Goal: Task Accomplishment & Management: Use online tool/utility

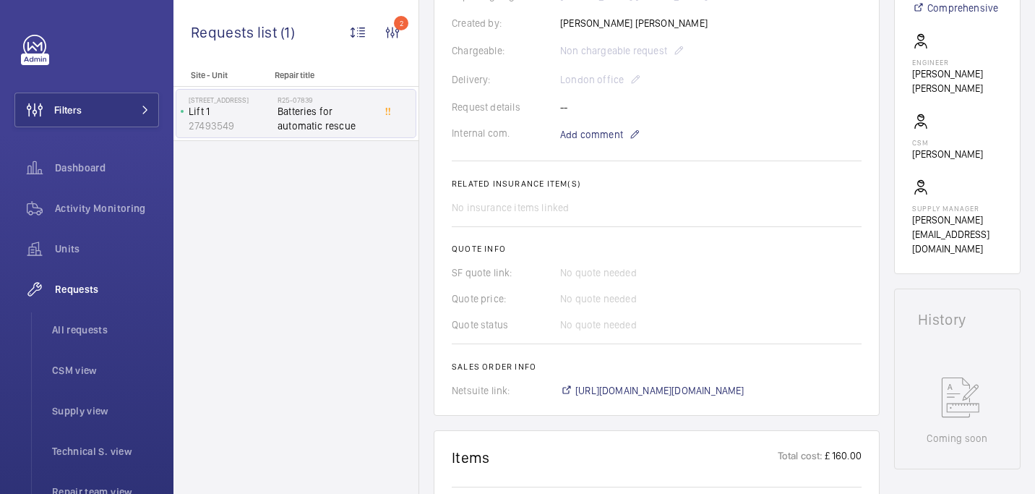
scroll to position [309, 0]
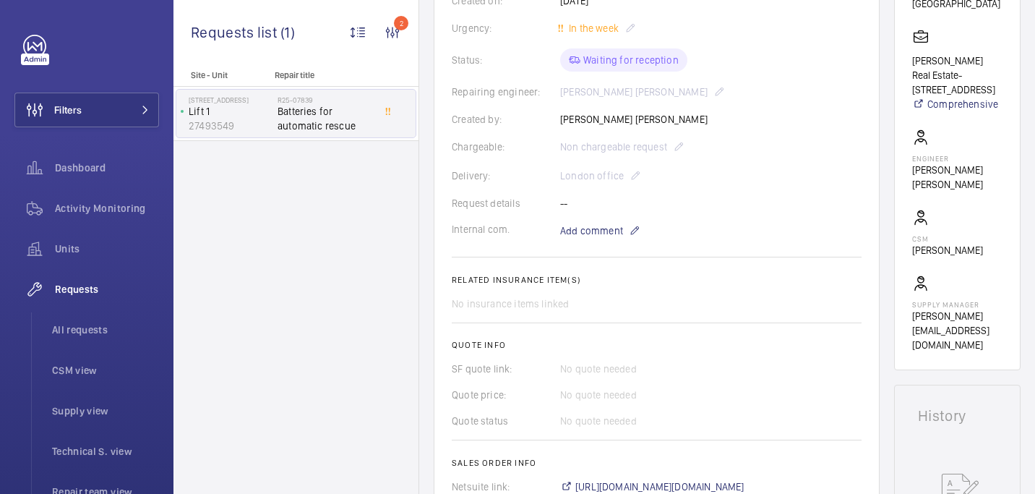
click at [587, 217] on wm-front-card-body "A repair request was created on [DATE] for batteries for an automatic rescue de…" at bounding box center [657, 189] width 410 height 609
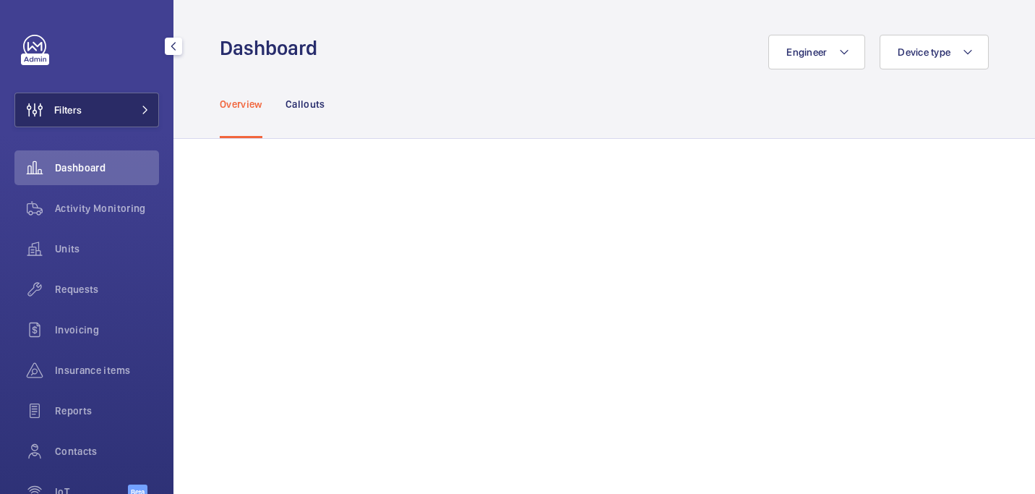
click at [100, 121] on button "Filters" at bounding box center [86, 110] width 145 height 35
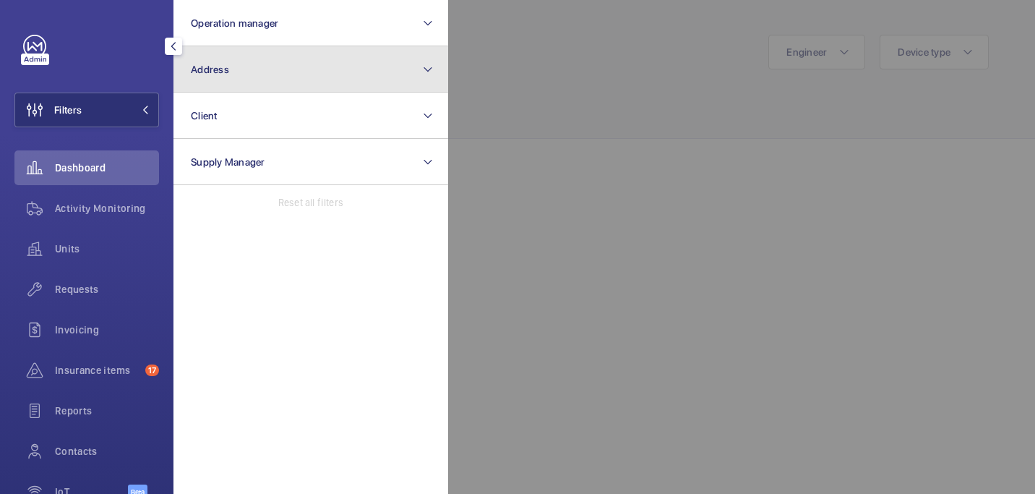
click at [223, 84] on button "Address" at bounding box center [311, 69] width 275 height 46
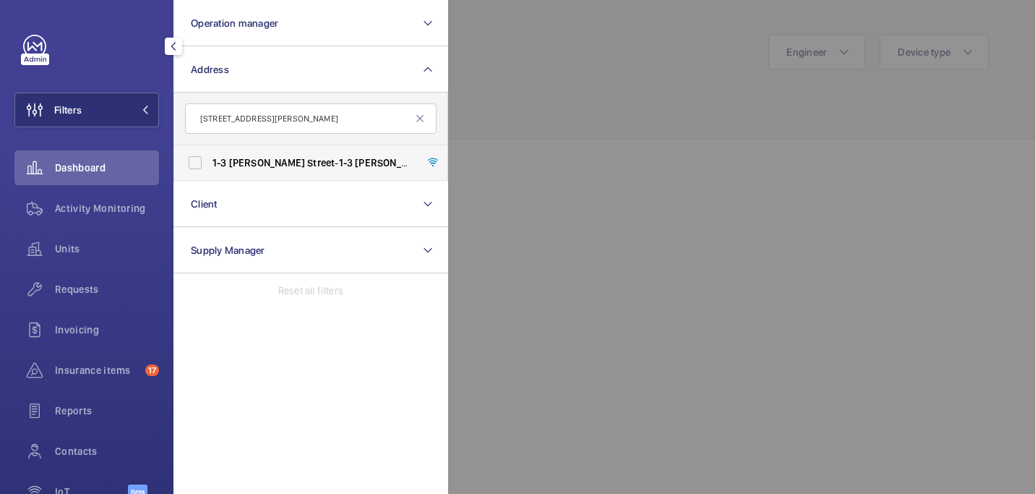
type input "1-3 Berry Street"
click at [262, 169] on span "1-3 Berry Street - 1-3 Berry St, LONDON EC1V 0AA" at bounding box center [312, 162] width 199 height 14
click at [210, 169] on input "1-3 Berry Street - 1-3 Berry St, LONDON EC1V 0AA" at bounding box center [195, 162] width 29 height 29
checkbox input "true"
click at [581, 155] on div at bounding box center [965, 247] width 1035 height 494
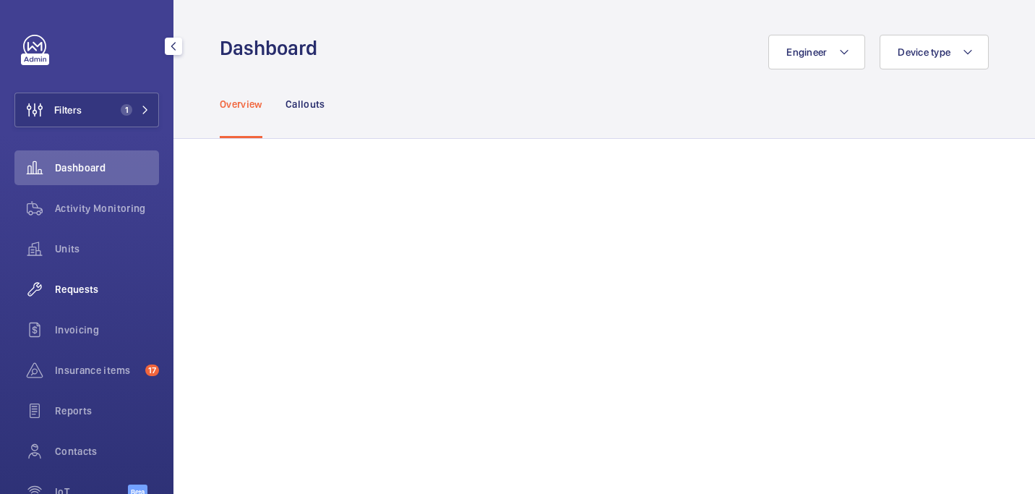
click at [114, 280] on div "Requests" at bounding box center [86, 289] width 145 height 35
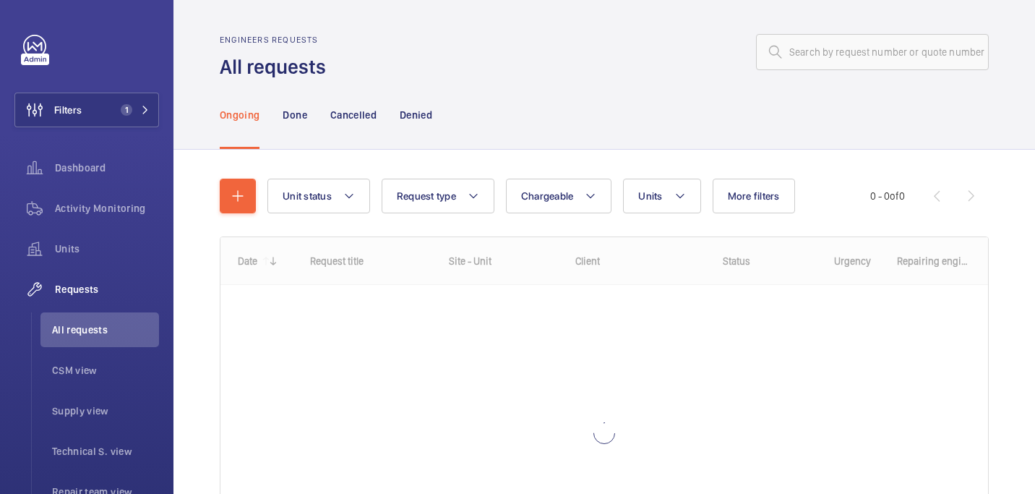
scroll to position [87, 0]
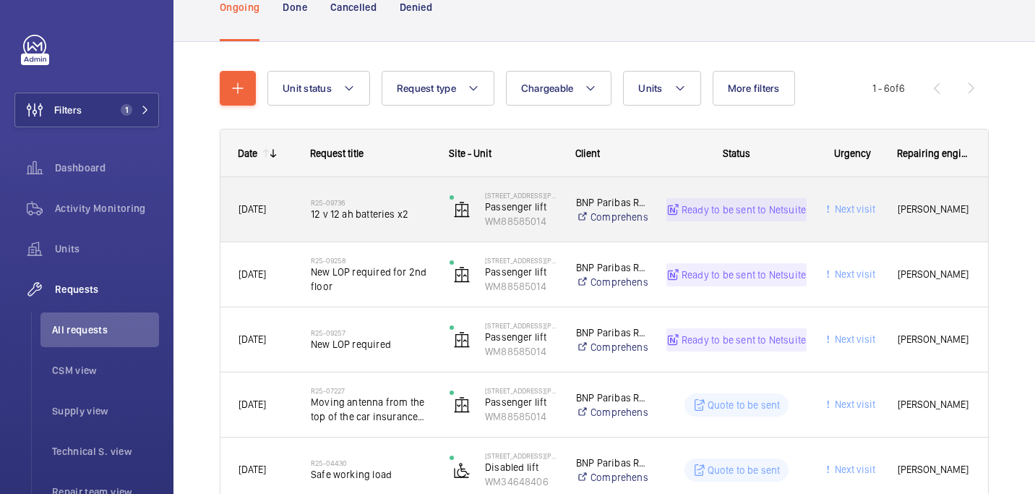
scroll to position [119, 0]
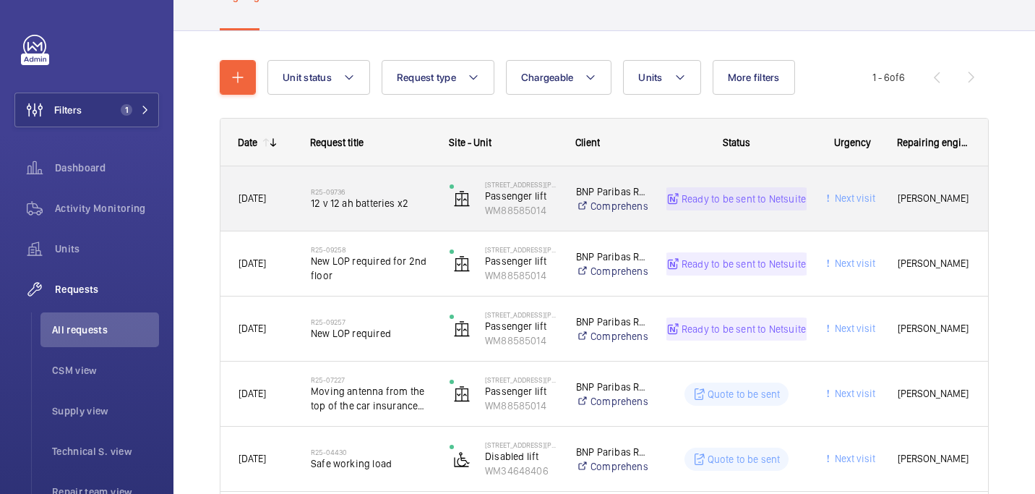
click at [386, 201] on span "12 v 12 ah batteries x2" at bounding box center [371, 203] width 120 height 14
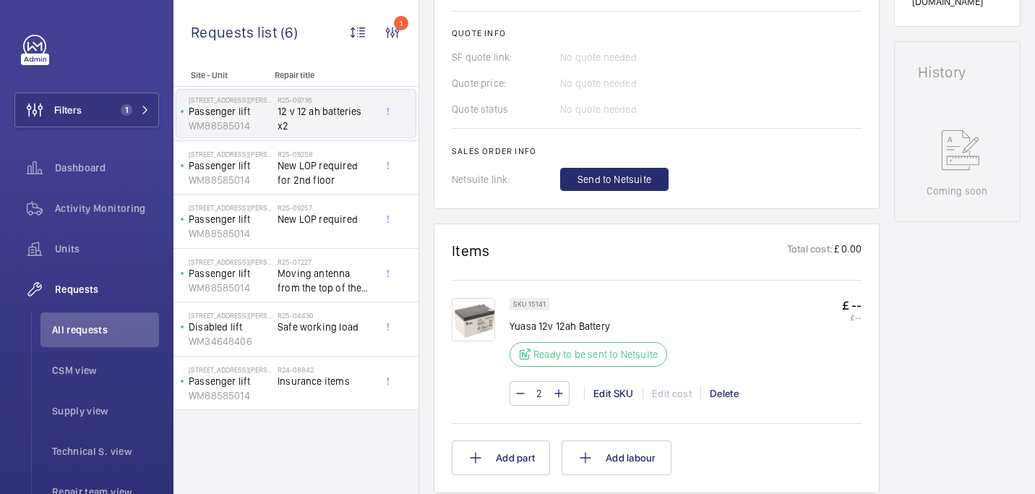
scroll to position [662, 0]
click at [365, 185] on span "New LOP required for 2nd floor" at bounding box center [325, 172] width 95 height 29
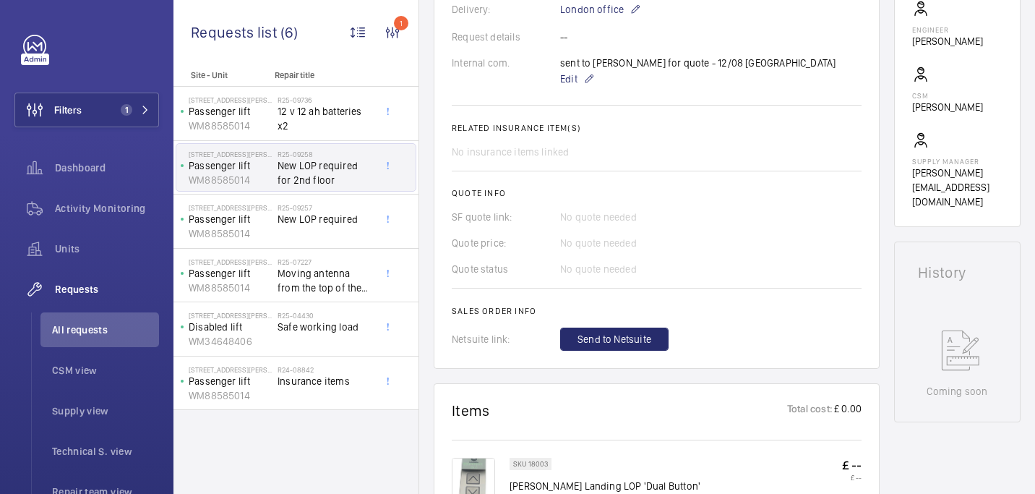
scroll to position [659, 0]
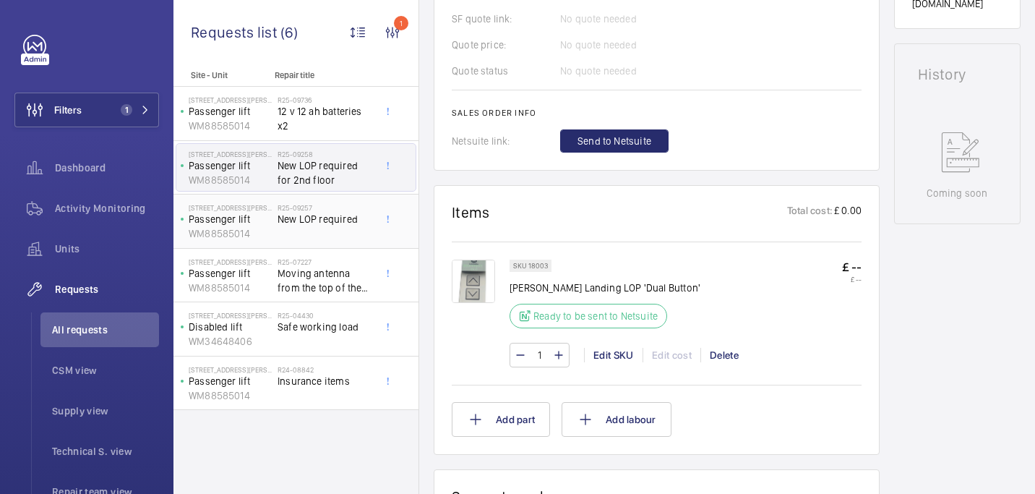
click at [312, 224] on span "New LOP required" at bounding box center [325, 219] width 95 height 14
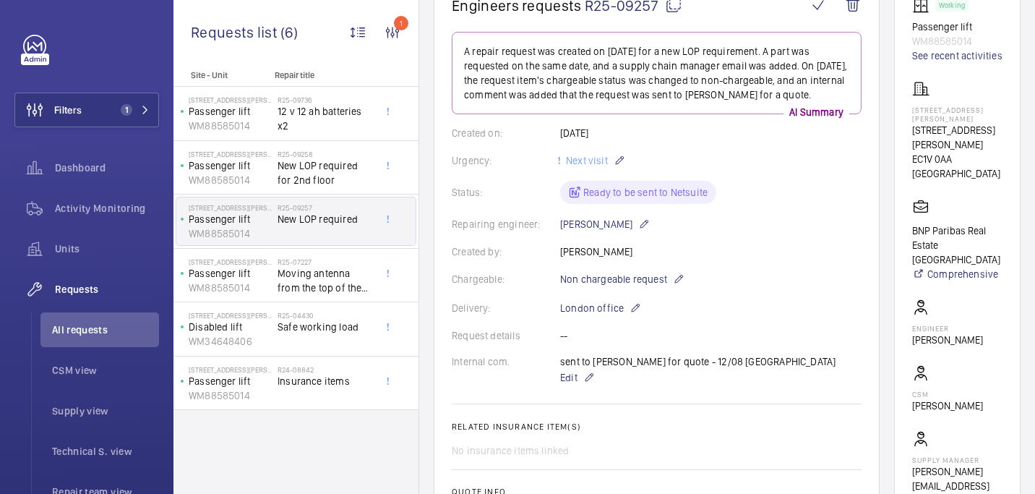
scroll to position [581, 0]
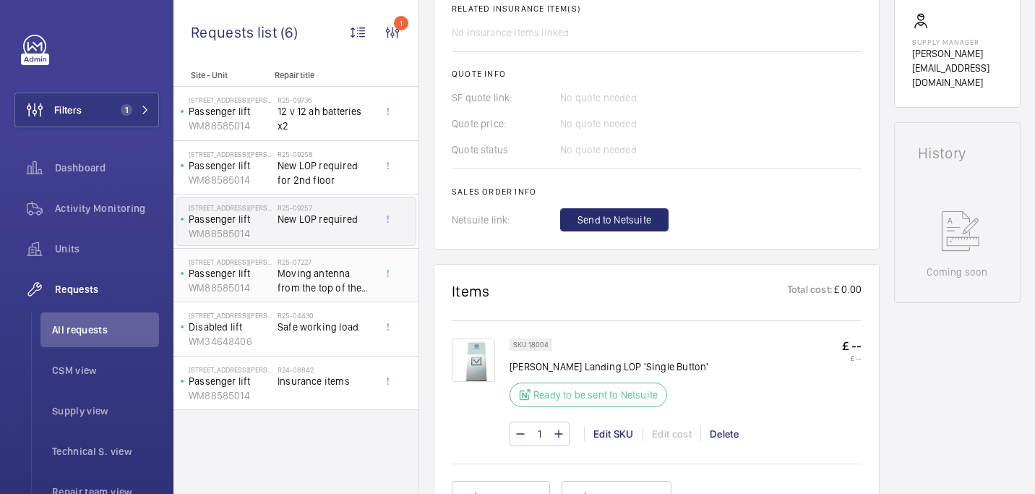
click at [296, 266] on span "Moving antenna from the top of the car insurance item" at bounding box center [325, 280] width 95 height 29
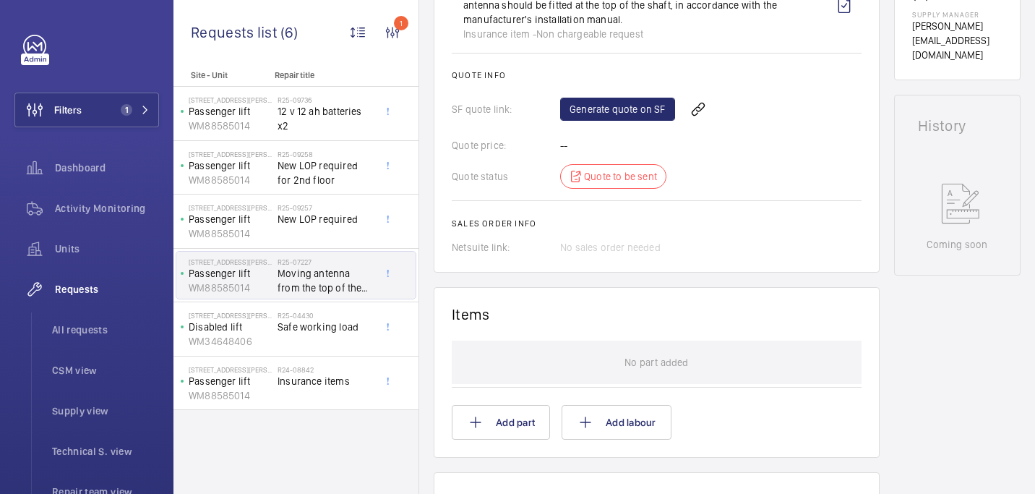
scroll to position [634, 0]
click at [288, 154] on h2 "R25-09258" at bounding box center [325, 154] width 95 height 9
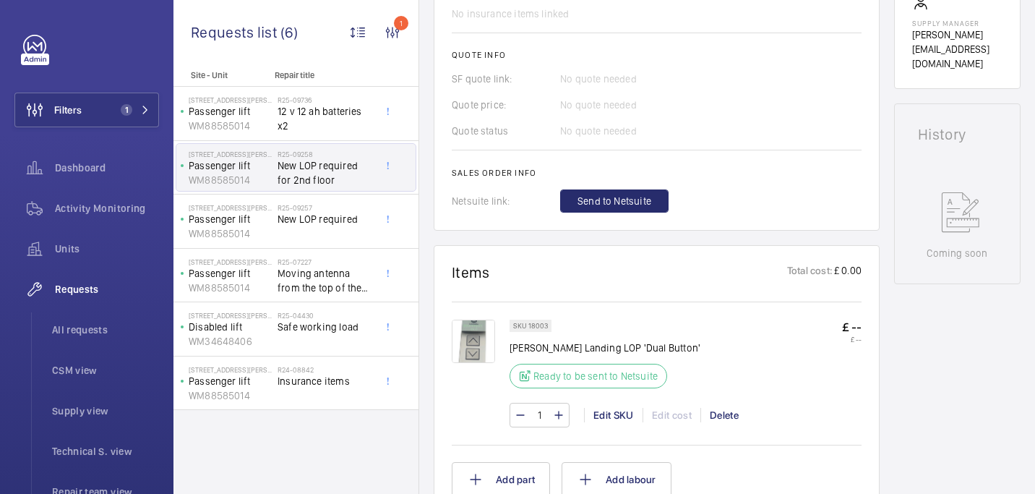
scroll to position [666, 0]
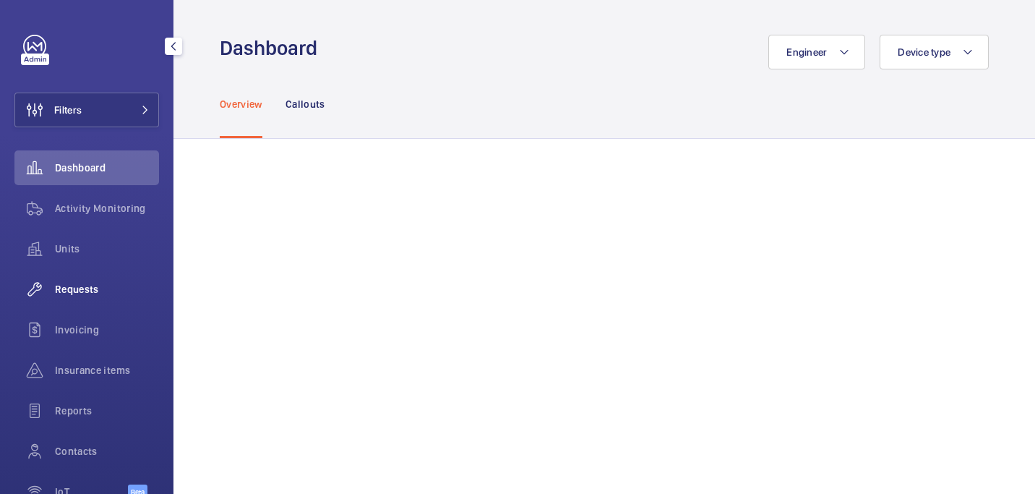
click at [77, 293] on span "Requests" at bounding box center [107, 289] width 104 height 14
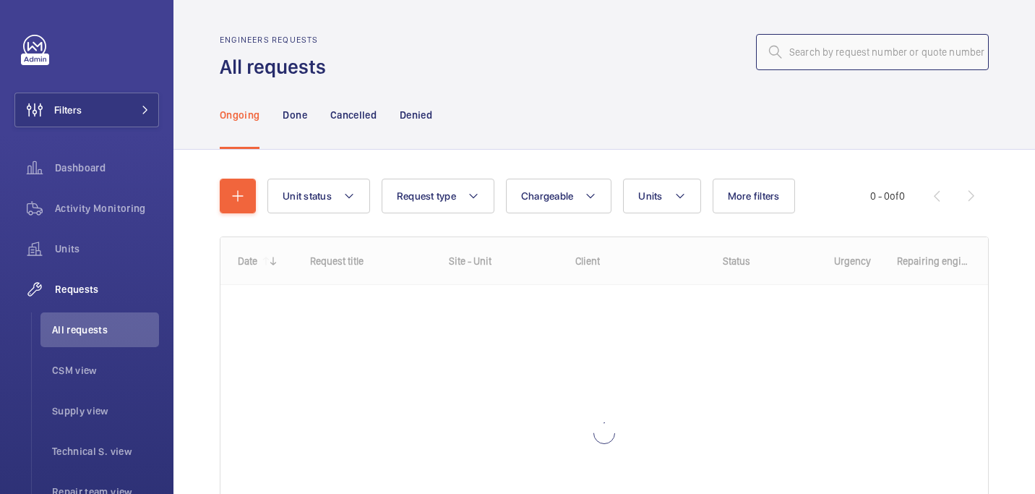
click at [817, 56] on input "text" at bounding box center [872, 52] width 233 height 36
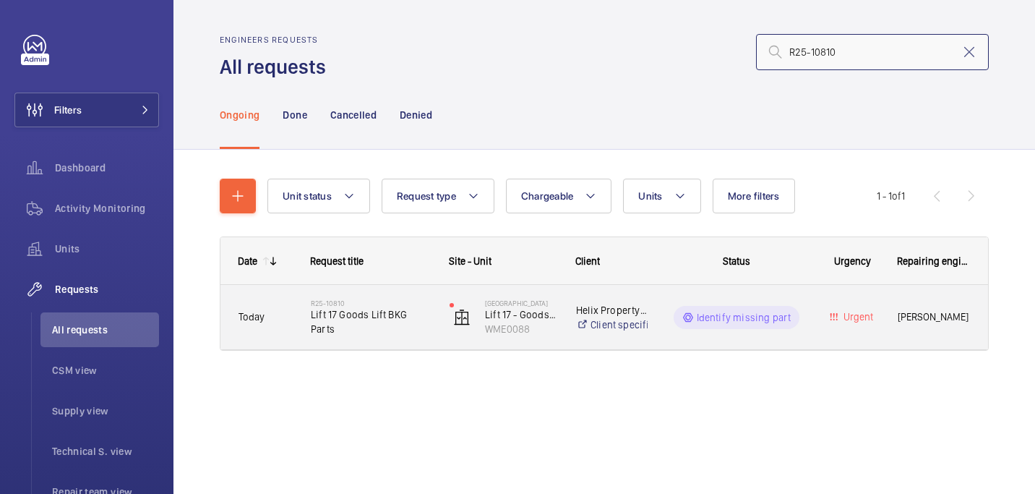
type input "R25-10810"
click at [313, 307] on h2 "R25-10810" at bounding box center [371, 303] width 120 height 9
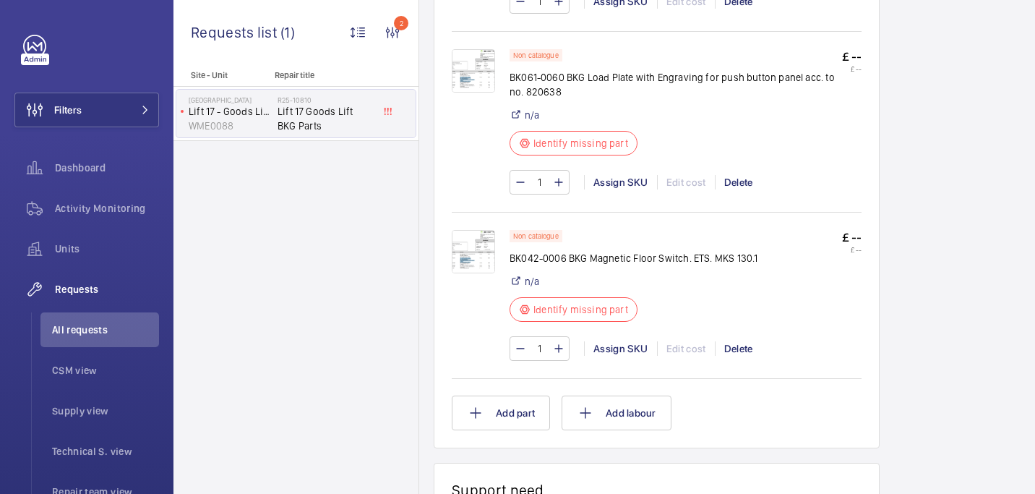
scroll to position [1189, 0]
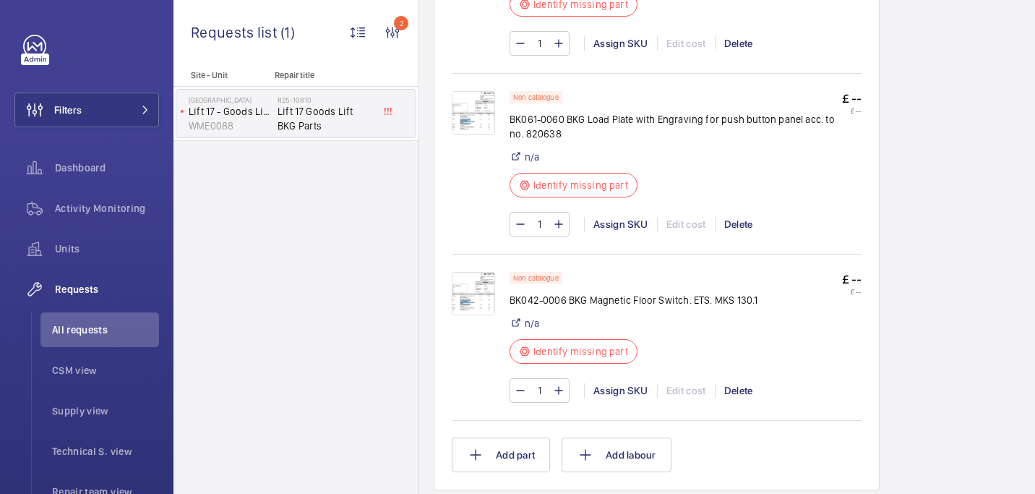
click at [453, 304] on img at bounding box center [473, 293] width 43 height 43
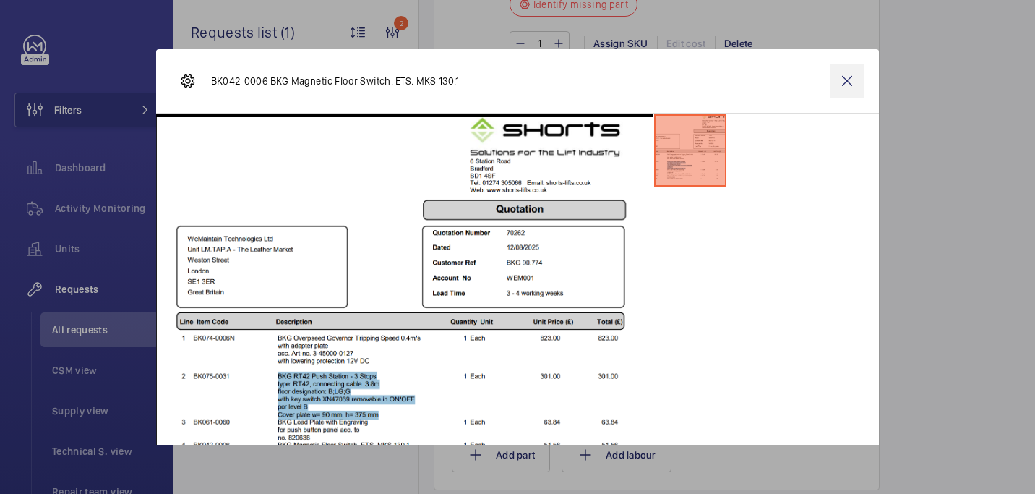
click at [840, 83] on wm-front-icon-button at bounding box center [847, 81] width 35 height 35
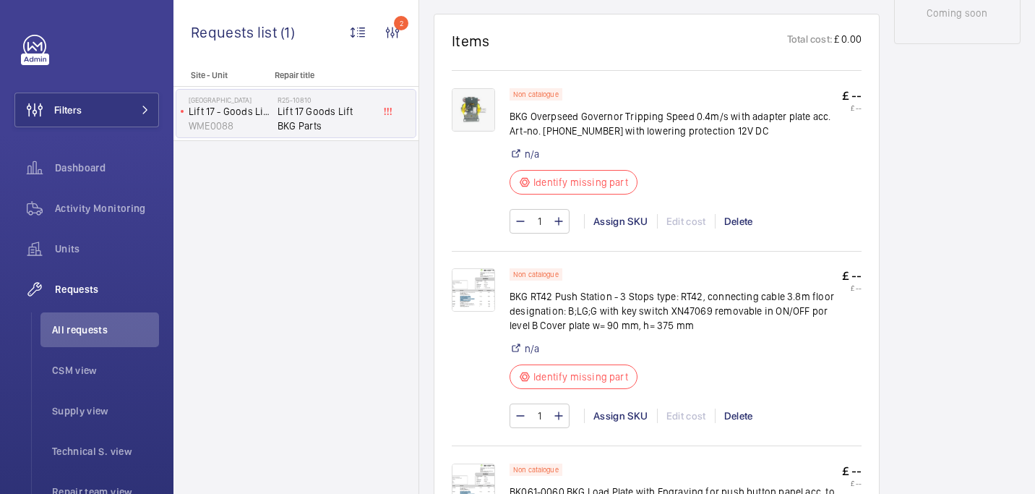
scroll to position [814, 0]
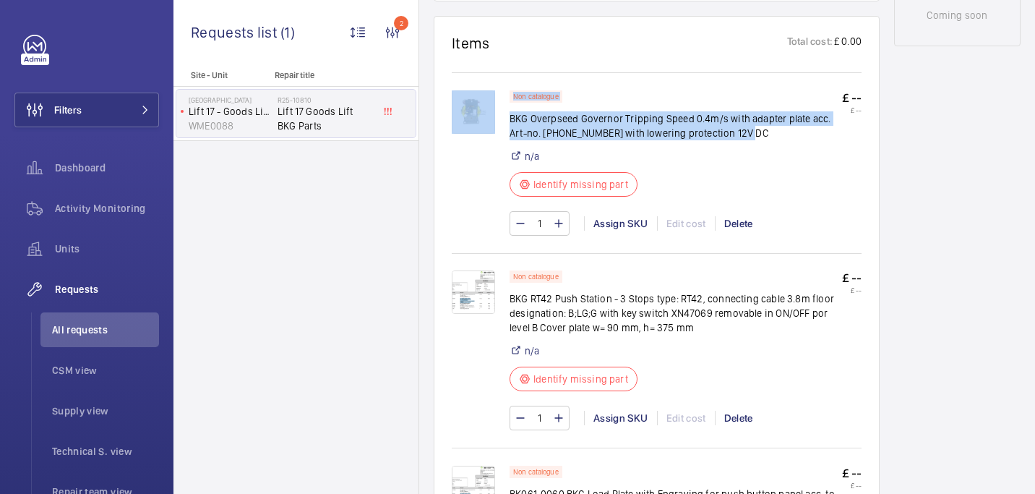
drag, startPoint x: 748, startPoint y: 134, endPoint x: 505, endPoint y: 124, distance: 242.4
click at [505, 124] on div "Non catalogue BKG Overpseed Governor Tripping Speed 0.4m/s with adapter plate a…" at bounding box center [657, 170] width 410 height 160
click at [518, 129] on p "BKG Overpseed Governor Tripping Speed 0.4m/s with adapter plate acc. Art-no. 3-…" at bounding box center [676, 125] width 333 height 29
drag, startPoint x: 511, startPoint y: 117, endPoint x: 779, endPoint y: 139, distance: 268.4
click at [779, 139] on p "BKG Overpseed Governor Tripping Speed 0.4m/s with adapter plate acc. Art-no. 3-…" at bounding box center [676, 125] width 333 height 29
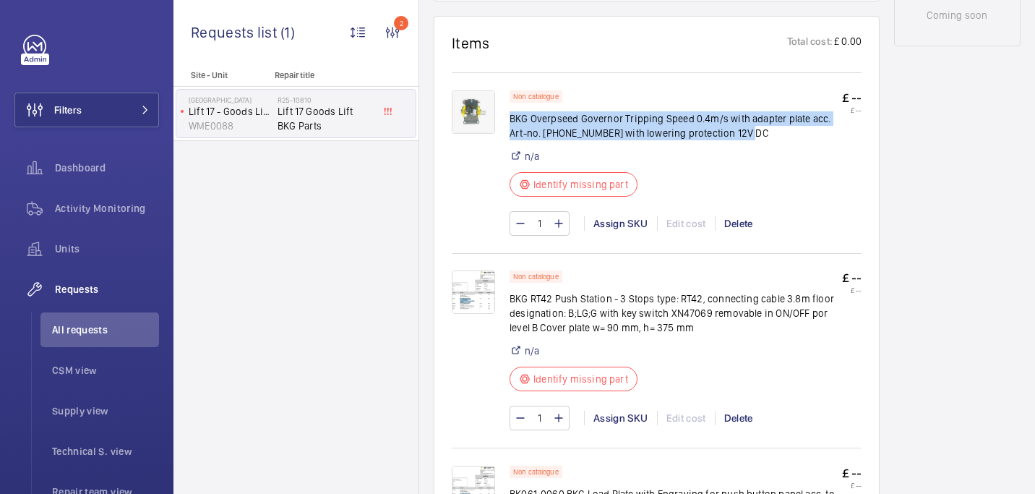
copy p "BKG Overpseed Governor Tripping Speed 0.4m/s with adapter plate acc. Art-no. 3-…"
click at [463, 116] on img at bounding box center [473, 111] width 43 height 43
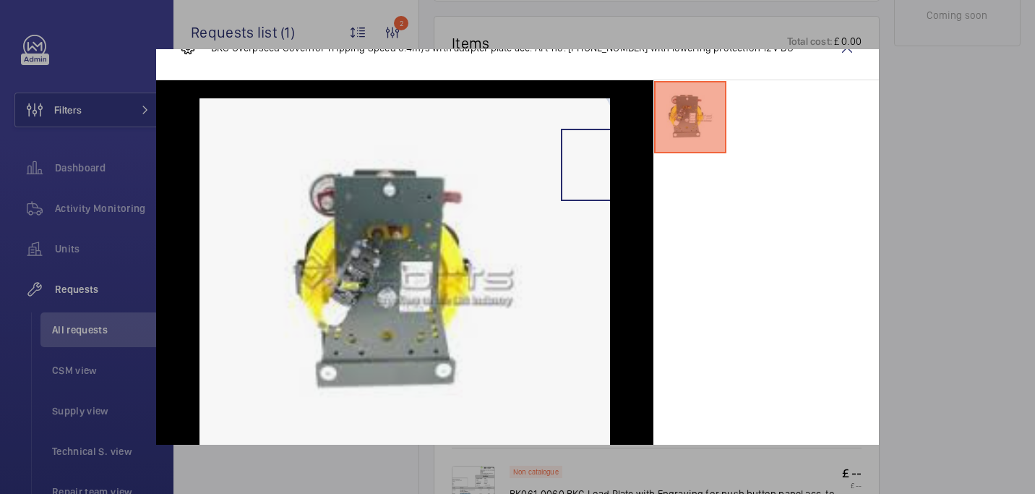
scroll to position [35, 0]
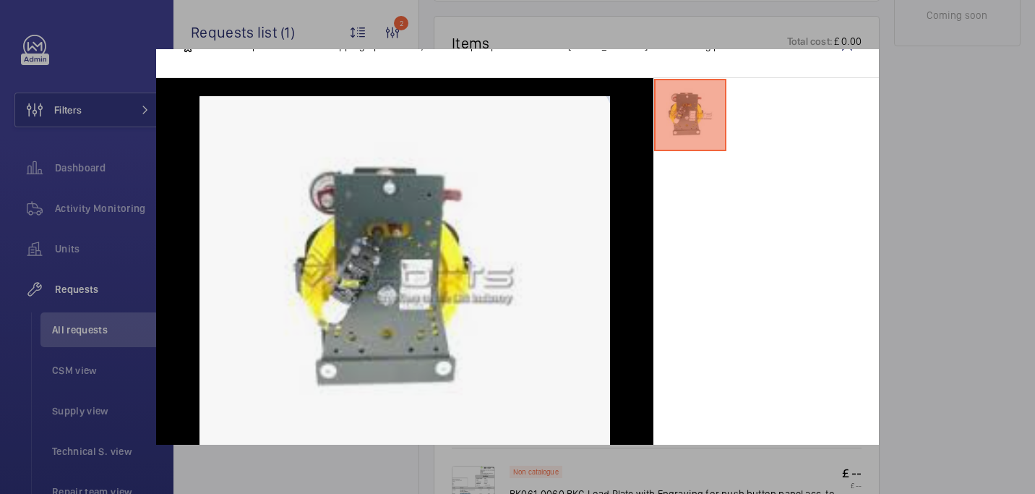
click at [935, 145] on div at bounding box center [517, 247] width 1035 height 494
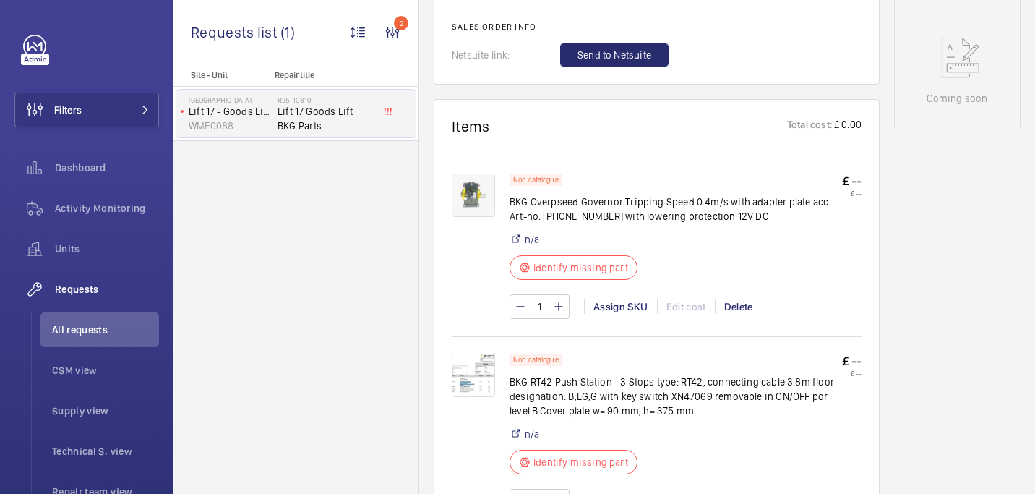
scroll to position [749, 0]
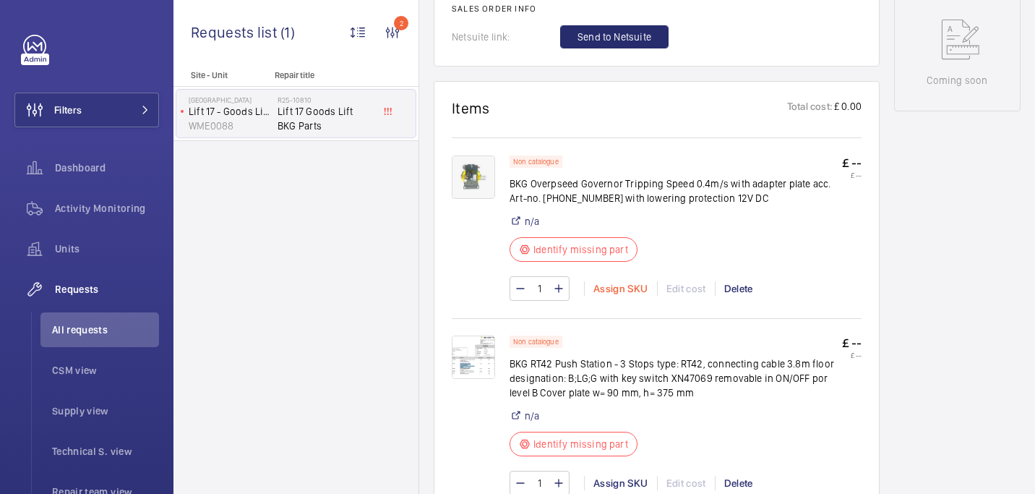
click at [617, 291] on div "Assign SKU" at bounding box center [620, 288] width 73 height 14
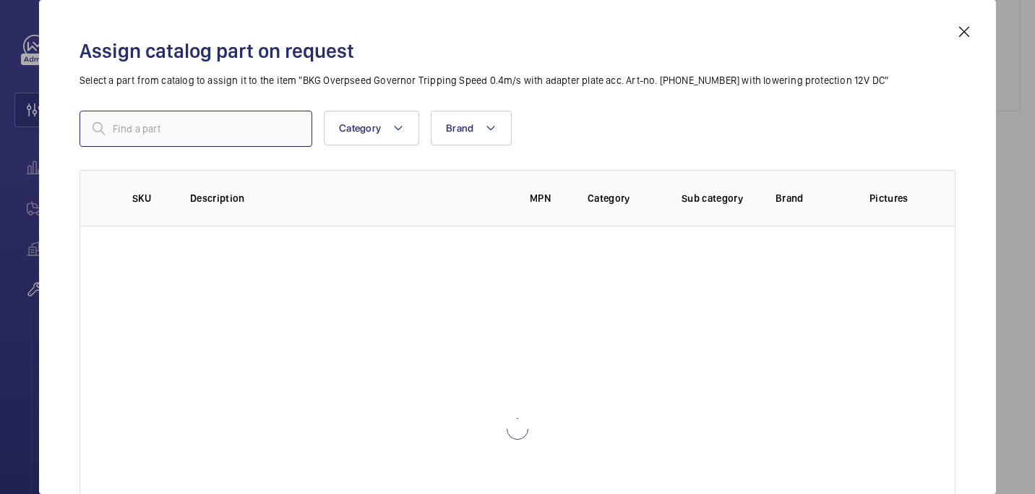
click at [244, 124] on input "text" at bounding box center [196, 129] width 233 height 36
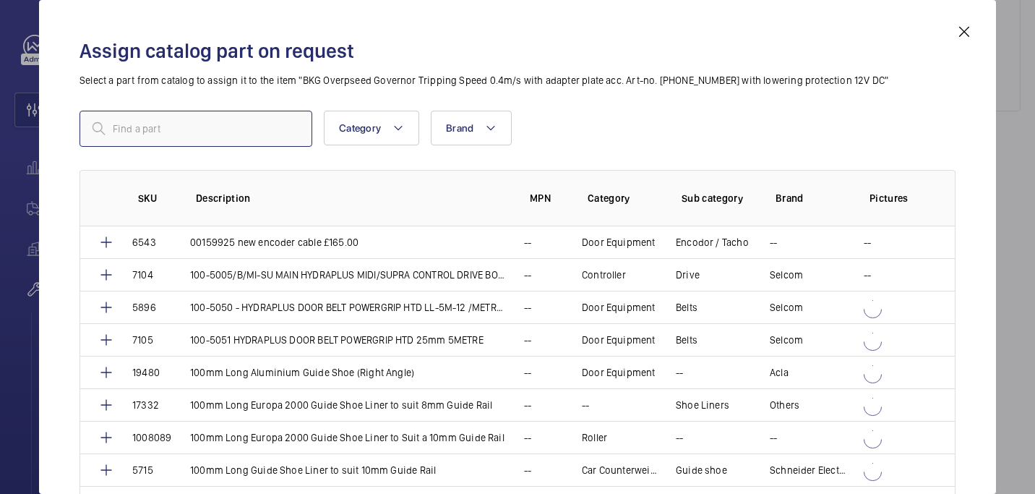
paste input "1009937"
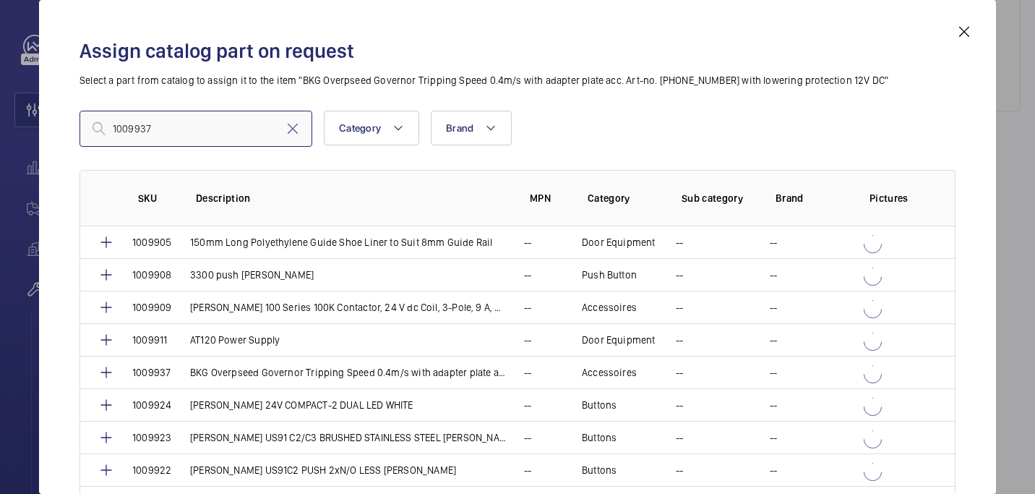
click at [116, 134] on input "1009937" at bounding box center [196, 129] width 233 height 36
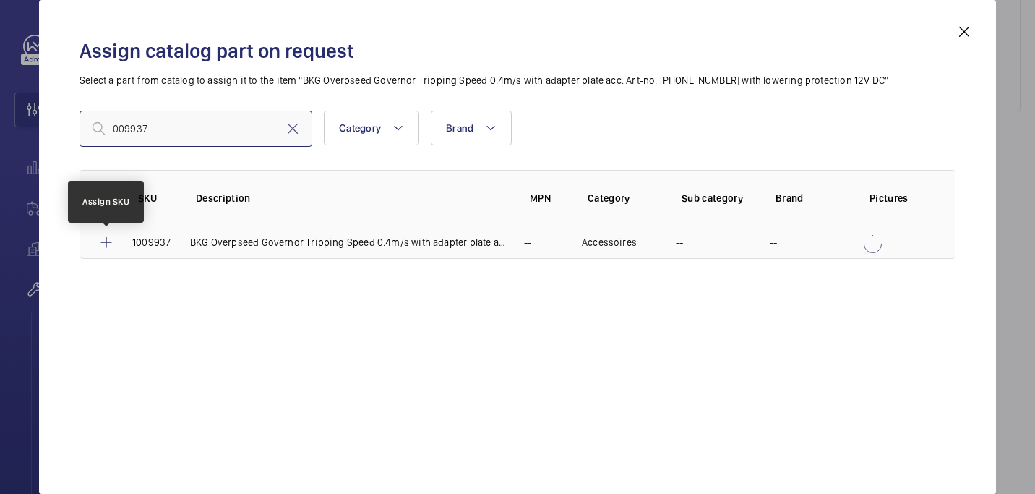
type input "009937"
click at [106, 241] on mat-icon at bounding box center [106, 242] width 17 height 17
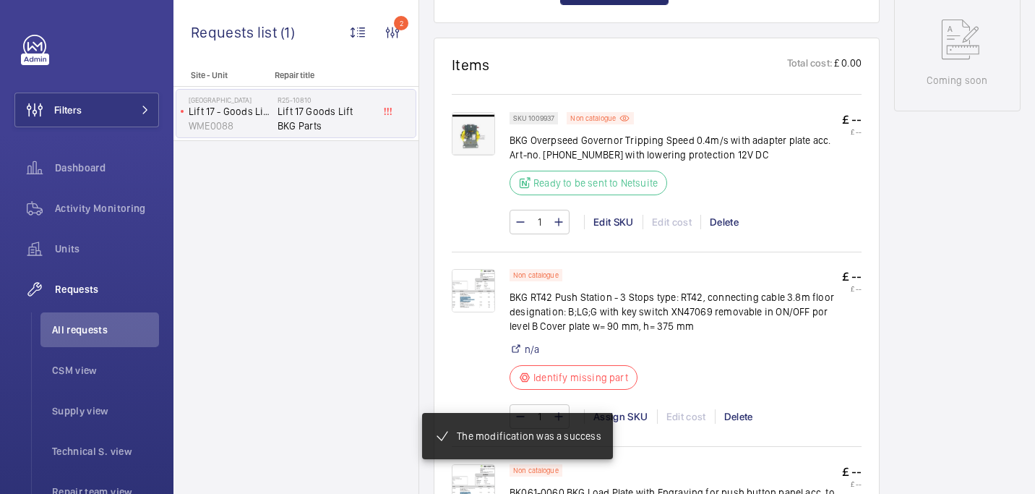
scroll to position [826, 0]
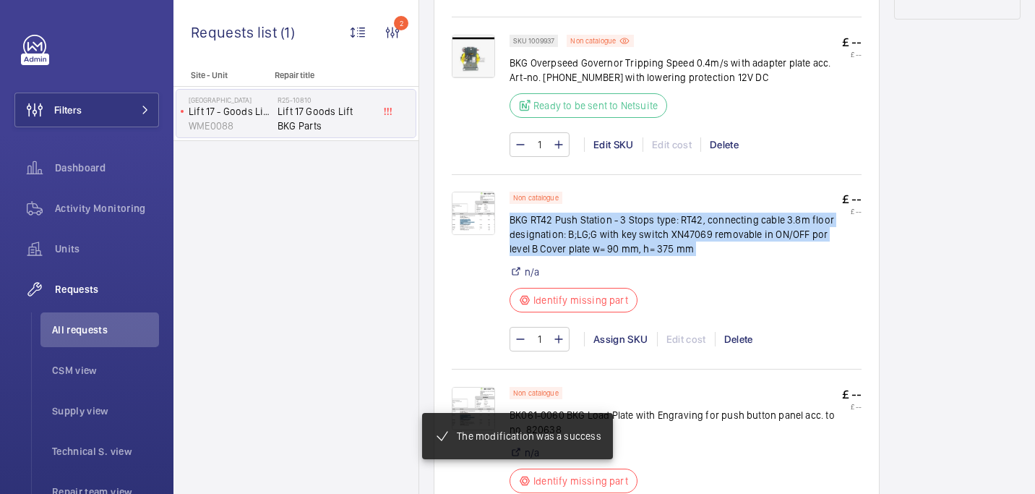
drag, startPoint x: 510, startPoint y: 219, endPoint x: 762, endPoint y: 259, distance: 255.4
click at [762, 259] on div "Non catalogue BKG RT42 Push Station - 3 Stops type: RT42, connecting cable 3.8m…" at bounding box center [676, 256] width 333 height 129
copy div "BKG RT42 Push Station - 3 Stops type: RT42, connecting cable 3.8m floor designa…"
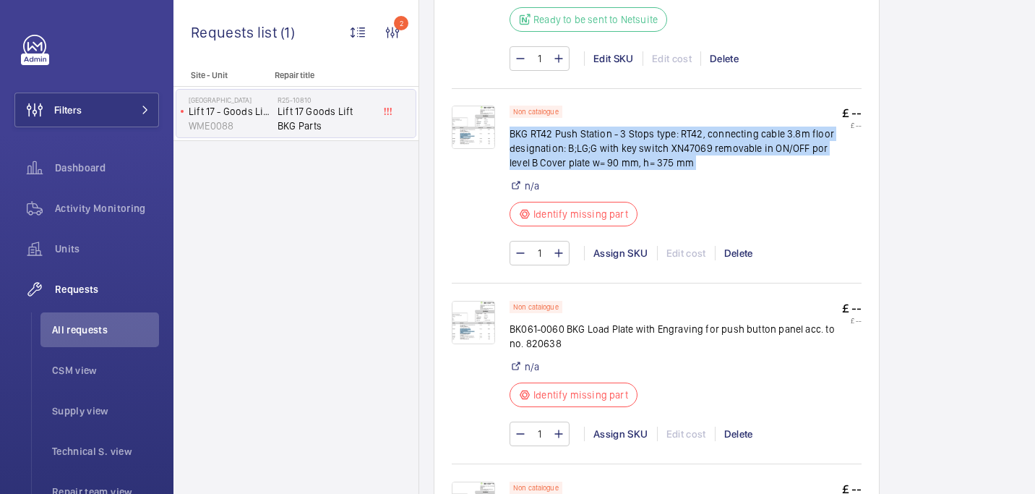
scroll to position [978, 0]
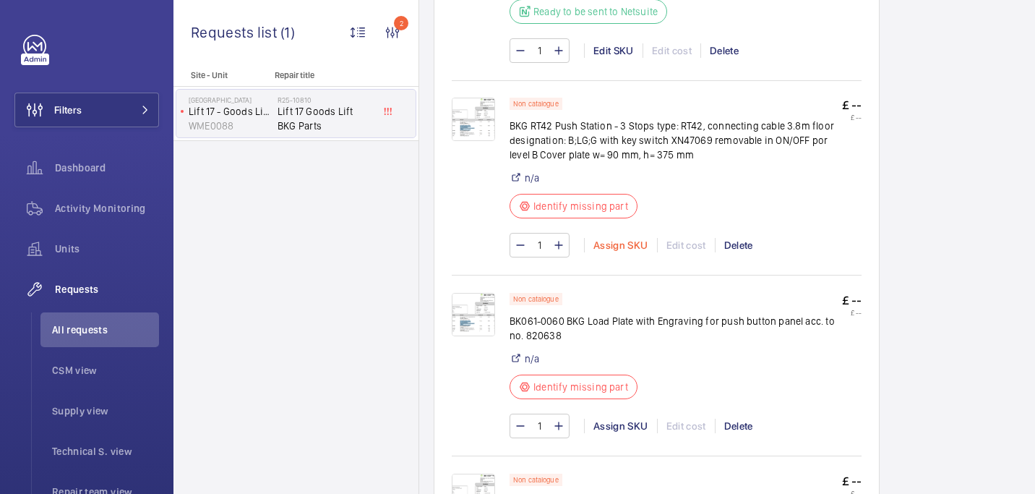
click at [631, 244] on div "Assign SKU" at bounding box center [620, 245] width 73 height 14
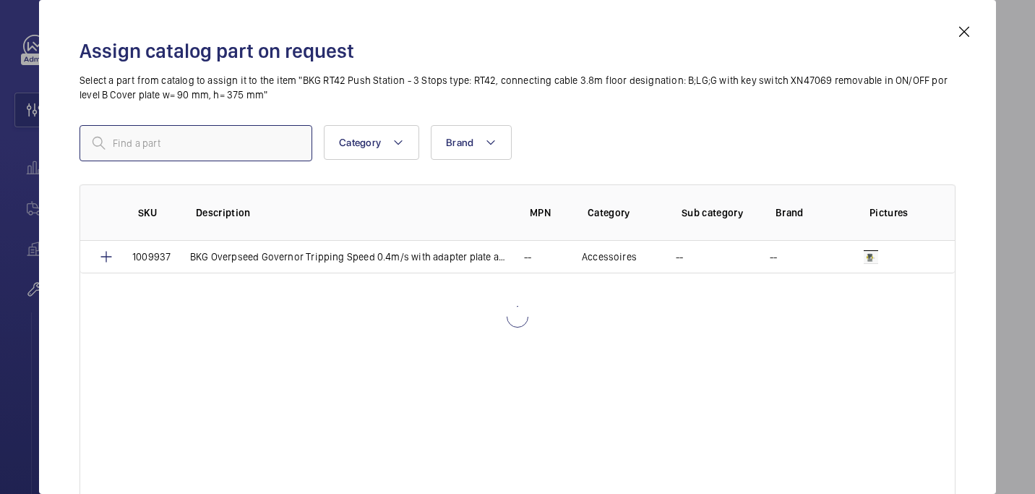
click at [188, 136] on input "text" at bounding box center [196, 143] width 233 height 36
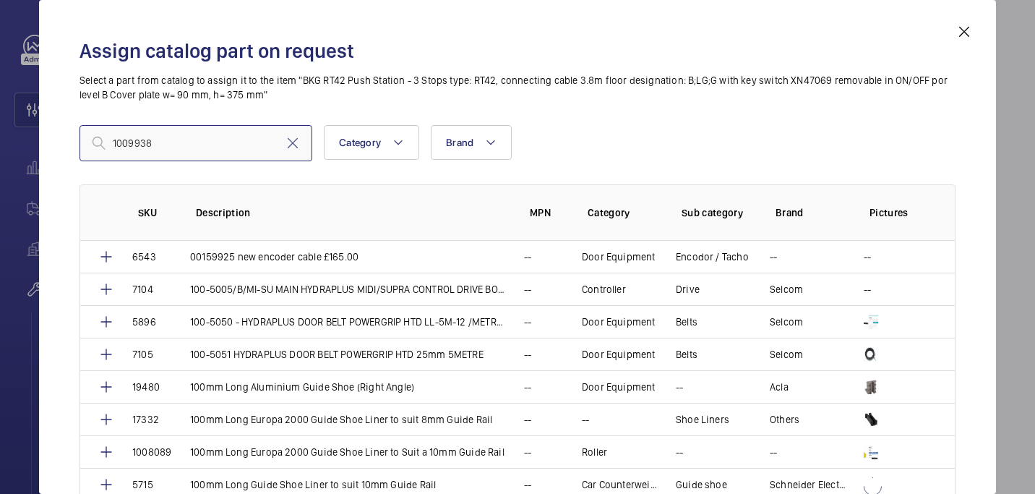
click at [117, 145] on input "1009938" at bounding box center [196, 143] width 233 height 36
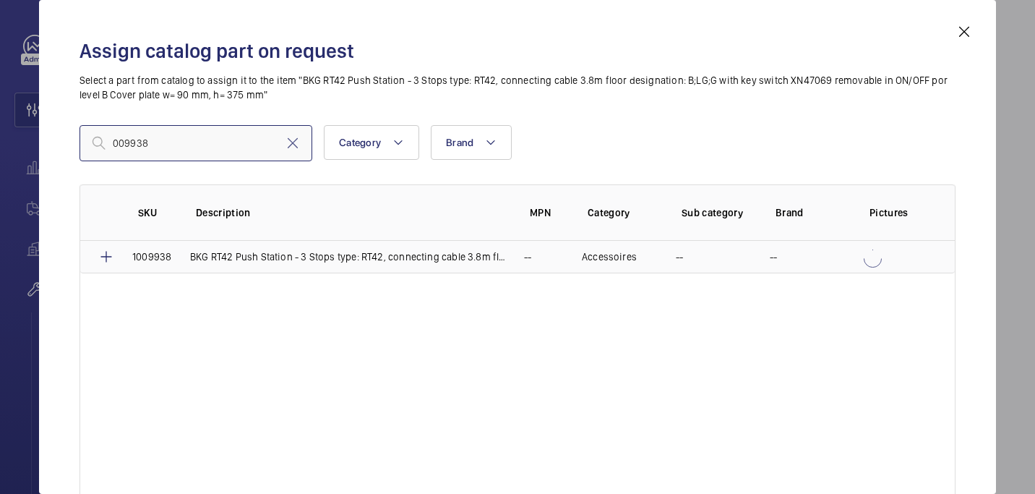
type input "009938"
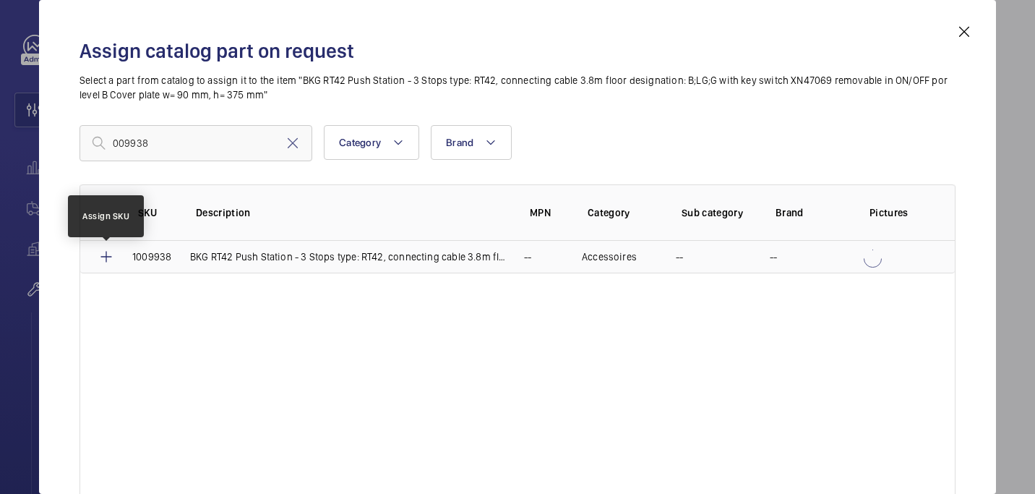
click at [111, 255] on mat-icon at bounding box center [106, 256] width 17 height 17
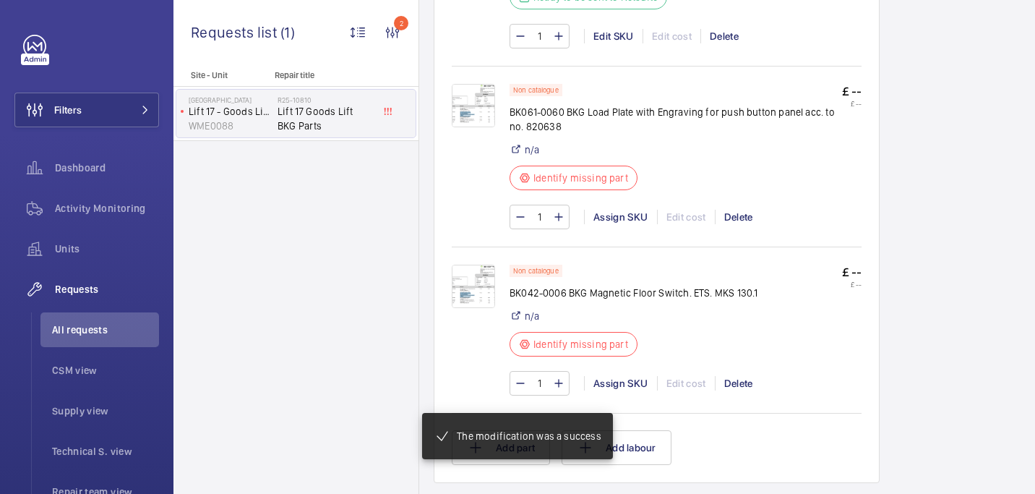
scroll to position [1126, 0]
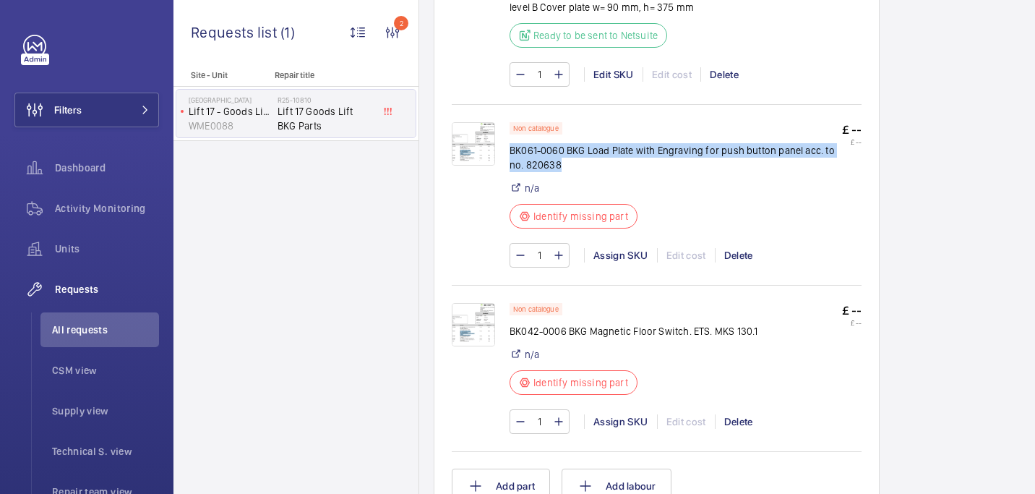
drag, startPoint x: 569, startPoint y: 165, endPoint x: 508, endPoint y: 151, distance: 62.3
click at [510, 153] on p "BK061-0060 BKG Load Plate with Engraving for push button panel acc. to no. 8206…" at bounding box center [676, 157] width 333 height 29
copy div "Non catalogue BK061-0060 BKG Load Plate with Engraving for push button panel ac…"
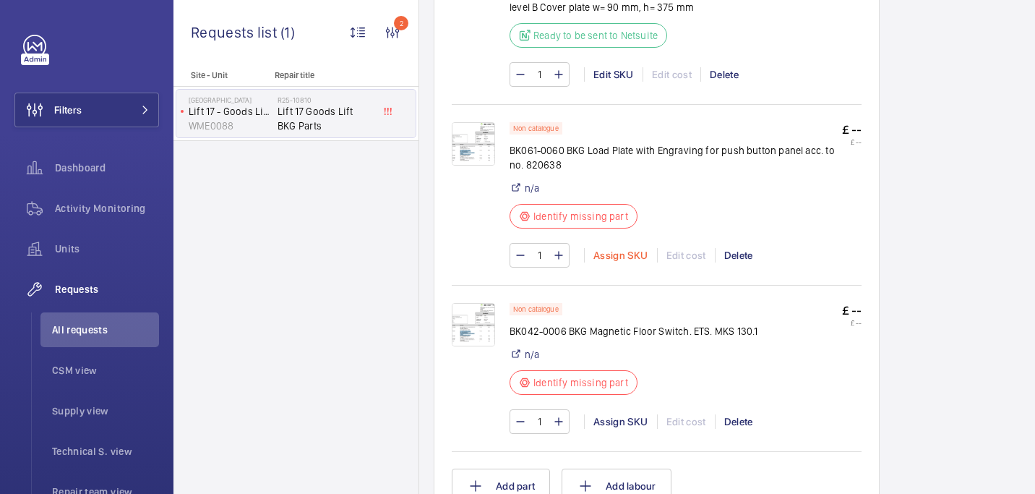
click at [619, 261] on div "Assign SKU" at bounding box center [620, 255] width 73 height 14
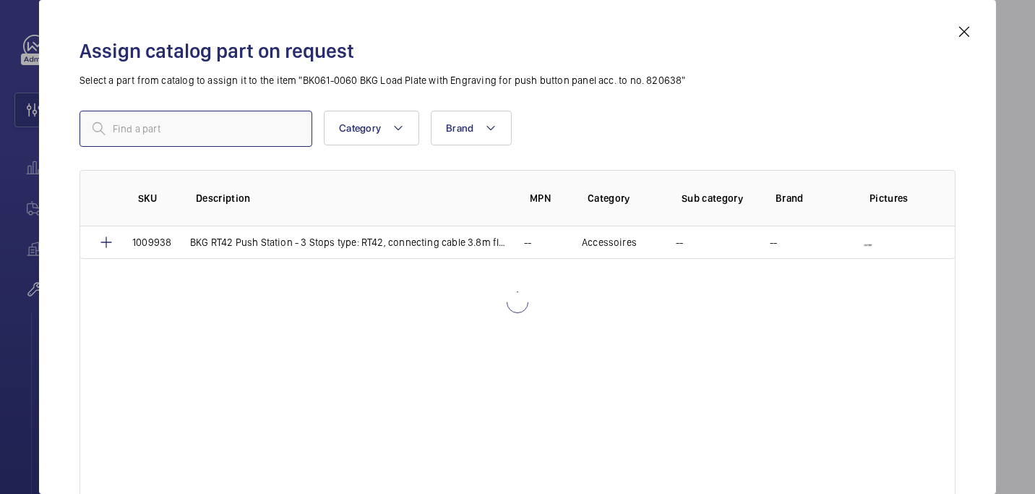
click at [217, 137] on input "text" at bounding box center [196, 129] width 233 height 36
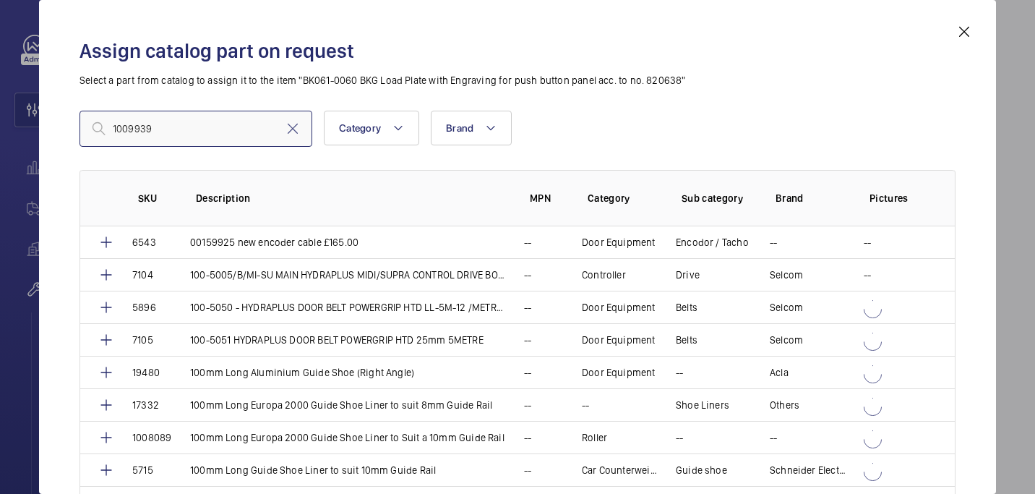
click at [116, 134] on input "1009939" at bounding box center [196, 129] width 233 height 36
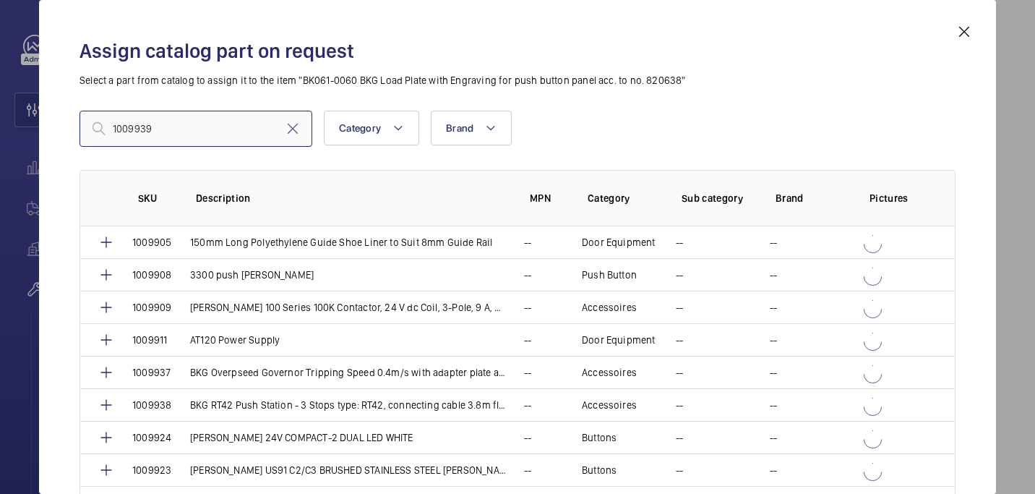
click at [116, 127] on input "1009939" at bounding box center [196, 129] width 233 height 36
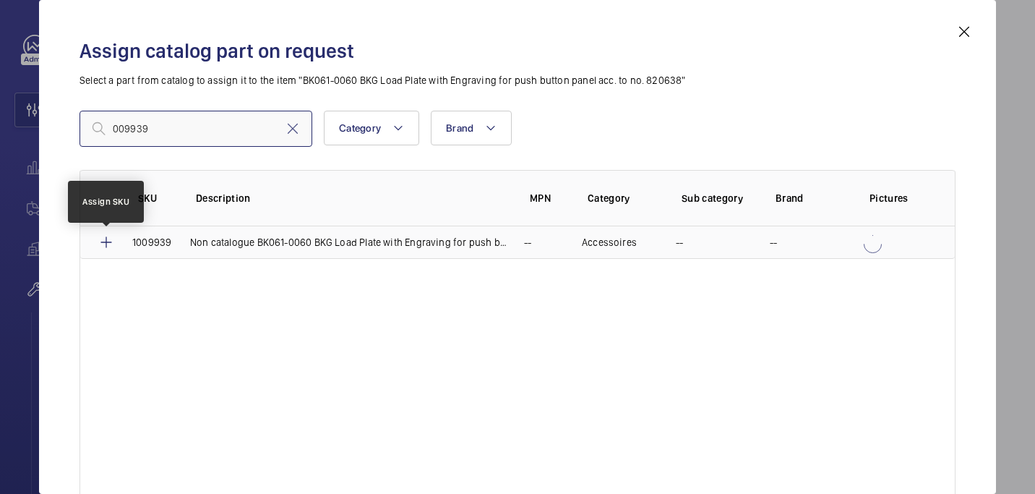
type input "009939"
click at [106, 244] on mat-icon at bounding box center [106, 242] width 17 height 17
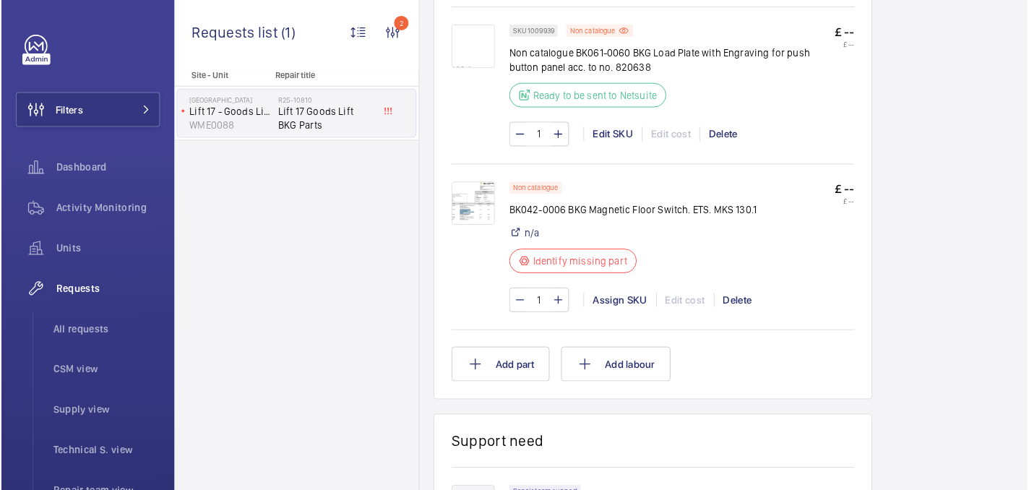
scroll to position [1230, 0]
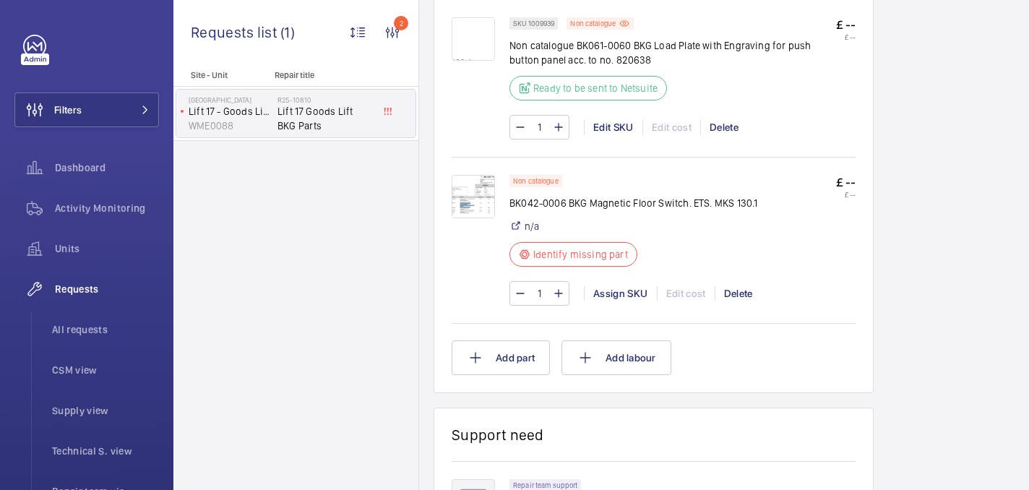
click at [540, 208] on p "BK042-0006 BKG Magnetic Floor Switch. ETS. MKS 130.1" at bounding box center [634, 203] width 248 height 14
copy div "BK042-0006 BKG Magnetic Floor Switch. ETS. MKS 130.1"
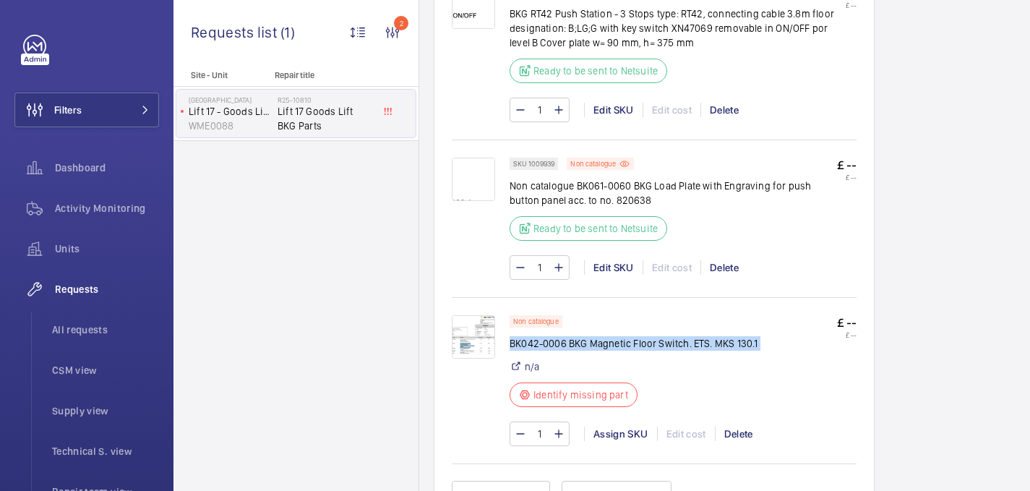
scroll to position [1095, 0]
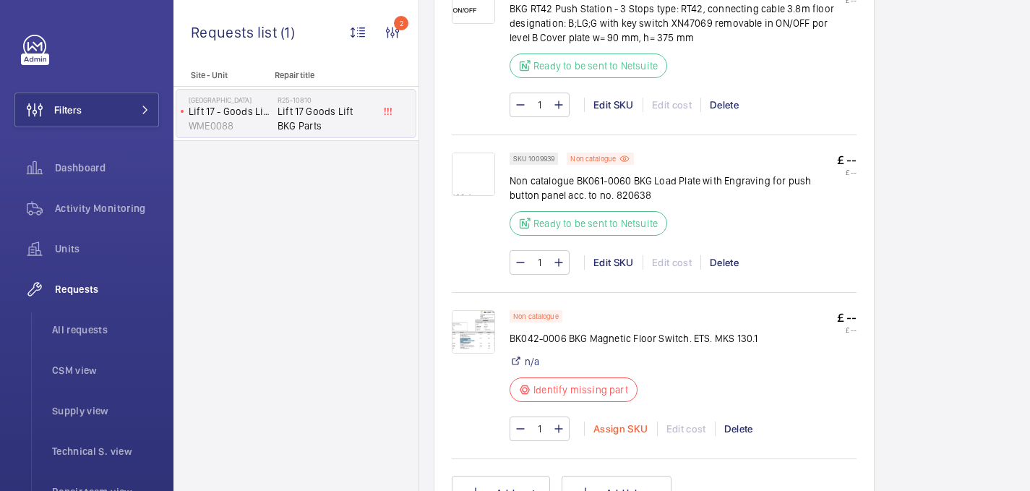
click at [612, 427] on div "Assign SKU" at bounding box center [620, 428] width 73 height 14
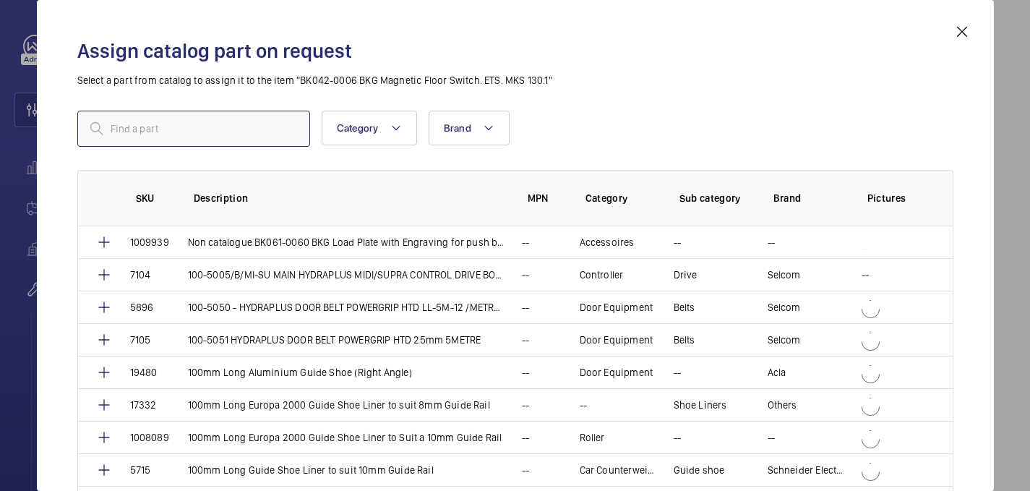
click at [211, 130] on input "text" at bounding box center [193, 129] width 233 height 36
paste input "1009940"
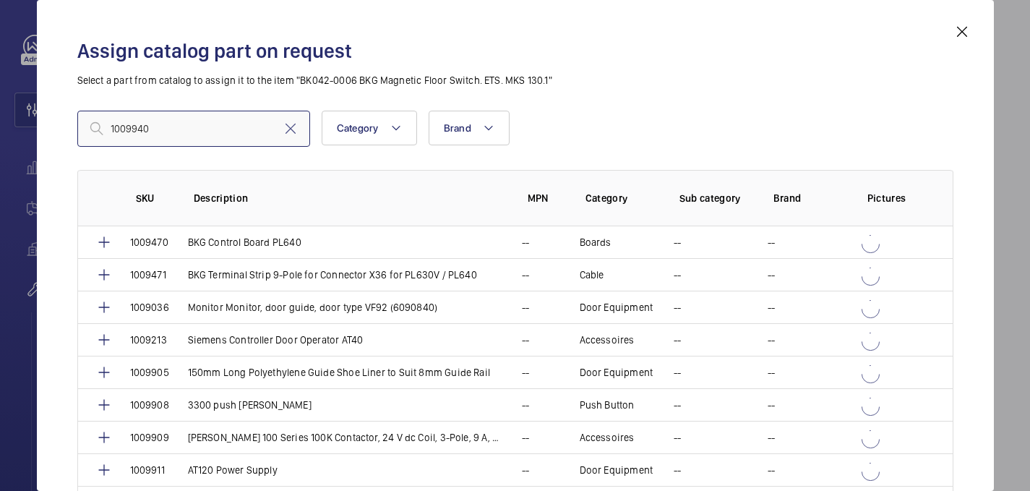
click at [115, 129] on input "1009940" at bounding box center [193, 129] width 233 height 36
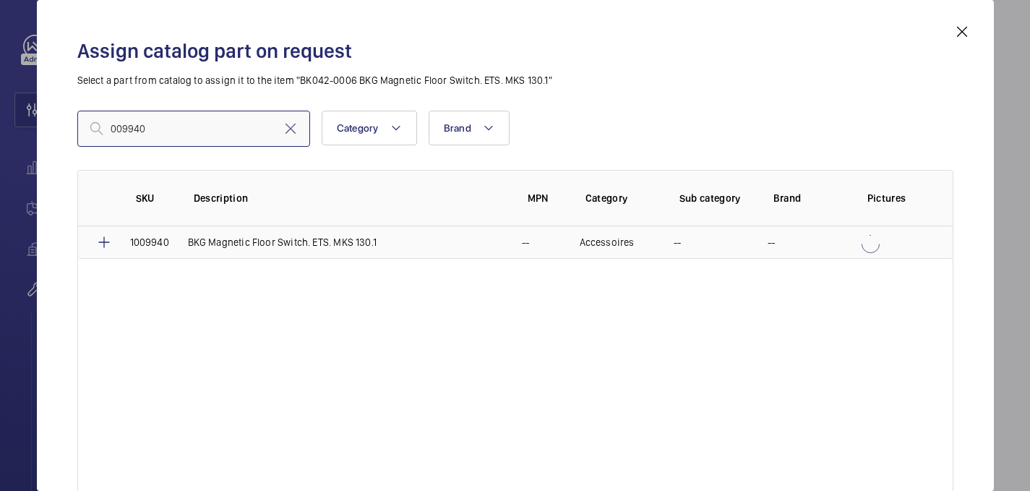
type input "009940"
click at [107, 239] on mat-icon at bounding box center [103, 242] width 17 height 17
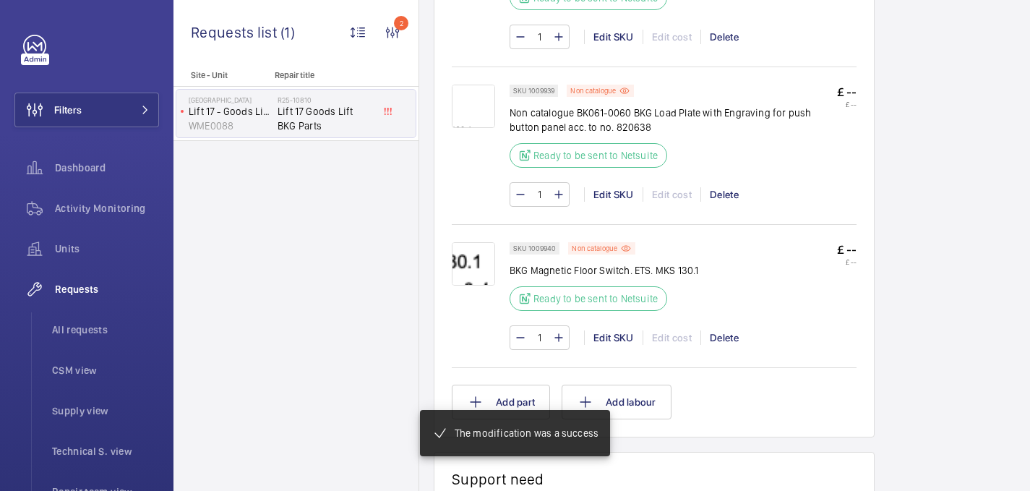
scroll to position [1178, 0]
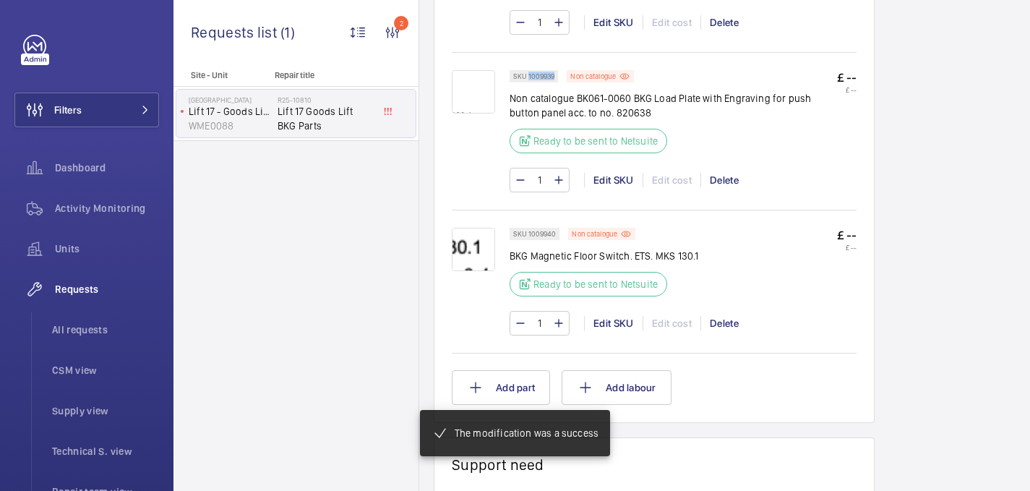
drag, startPoint x: 528, startPoint y: 79, endPoint x: 558, endPoint y: 78, distance: 29.6
click at [558, 78] on div "SKU 1009939" at bounding box center [534, 76] width 48 height 12
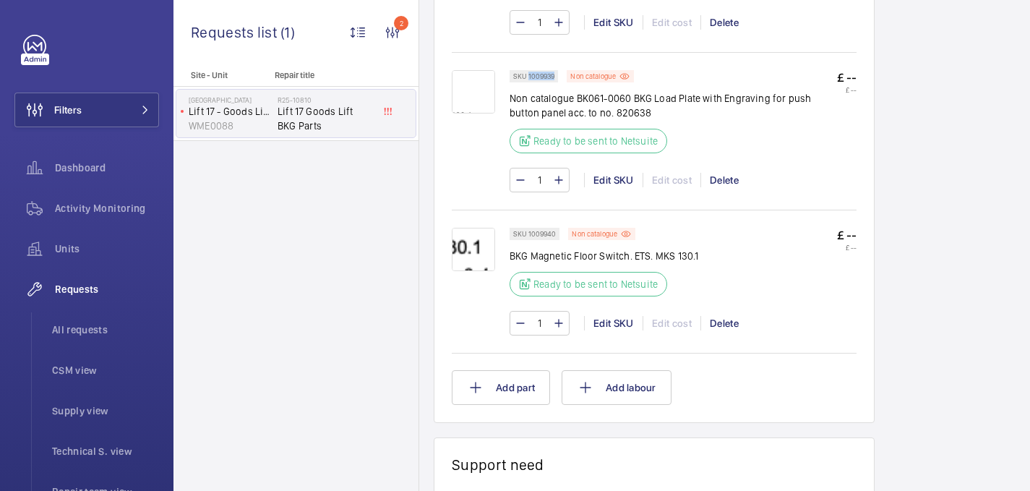
copy p "1009939"
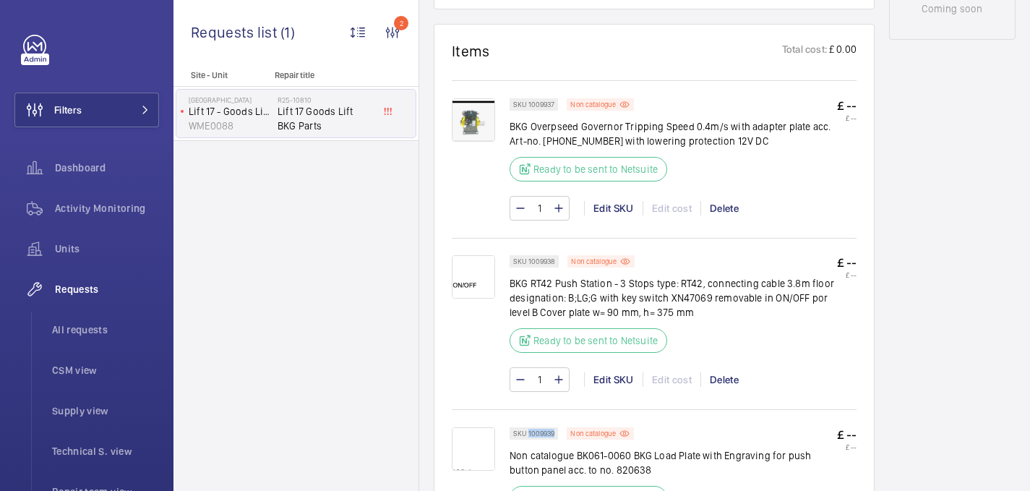
scroll to position [713, 0]
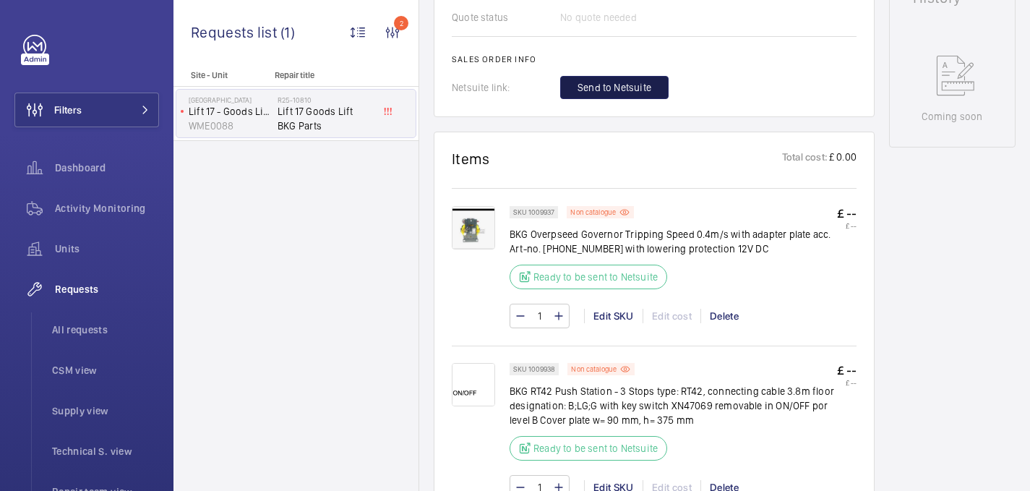
click at [588, 82] on span "Send to Netsuite" at bounding box center [615, 87] width 74 height 14
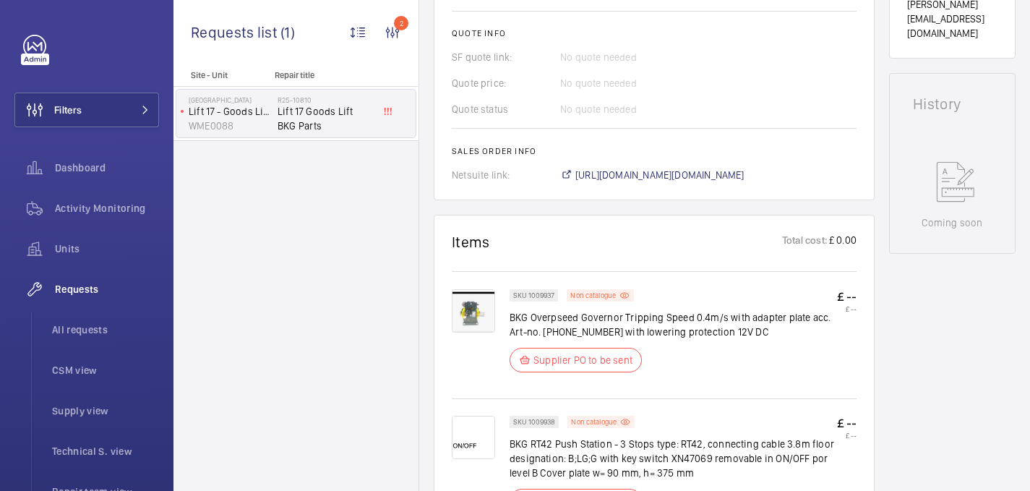
scroll to position [601, 0]
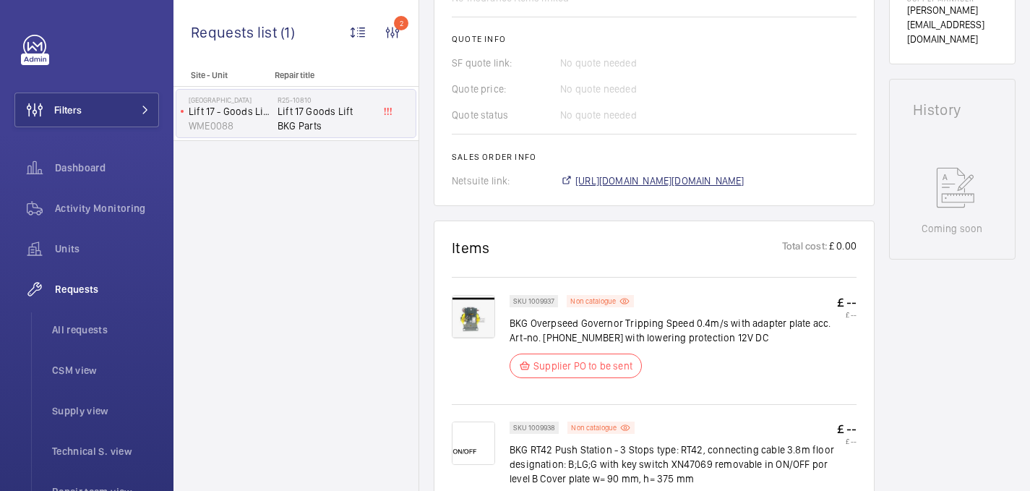
click at [591, 180] on span "https://6461500.app.netsuite.com/app/accounting/transactions/salesord.nl?id=289…" at bounding box center [659, 181] width 169 height 14
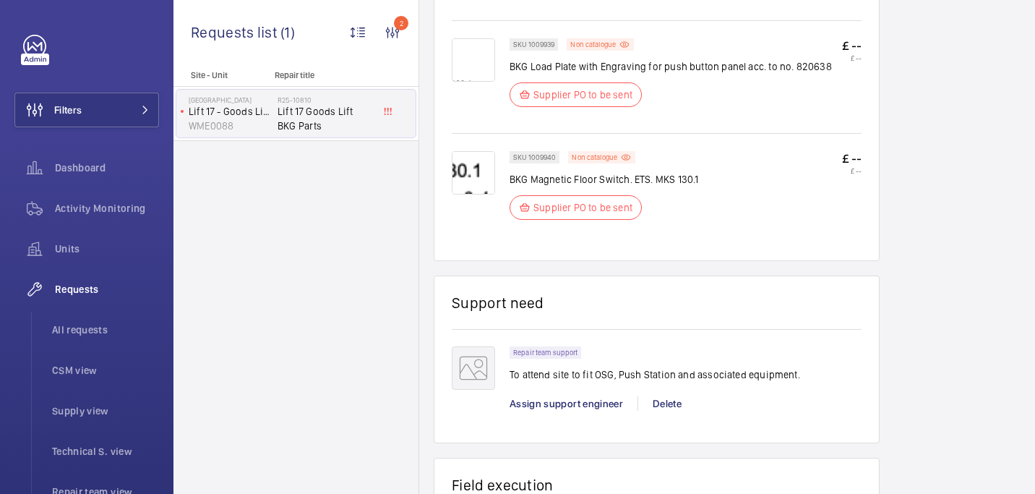
scroll to position [1130, 0]
